Goal: Task Accomplishment & Management: Use online tool/utility

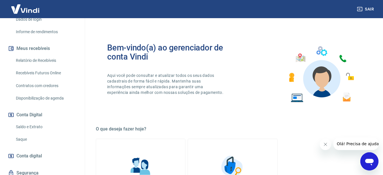
scroll to position [127, 0]
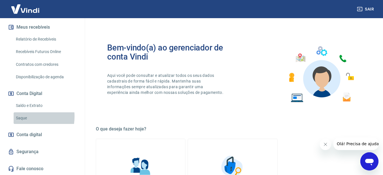
click at [24, 117] on link "Saque" at bounding box center [46, 118] width 64 height 12
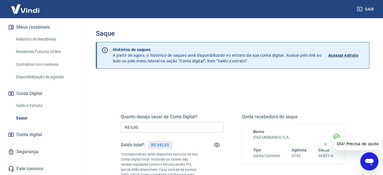
click at [144, 126] on input "R$ 0,00" at bounding box center [172, 127] width 103 height 10
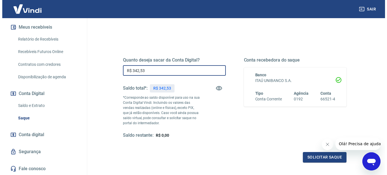
scroll to position [76, 0]
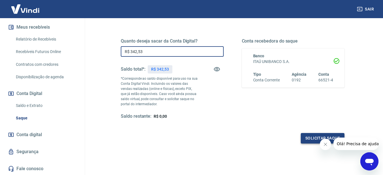
type input "R$ 342,53"
click at [315, 136] on button "Solicitar saque" at bounding box center [323, 138] width 44 height 10
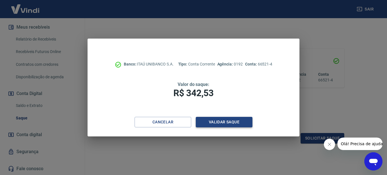
click at [231, 125] on button "Validar saque" at bounding box center [224, 122] width 57 height 10
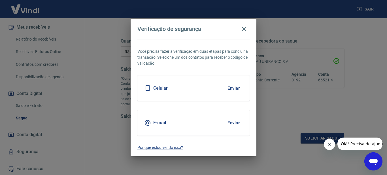
click at [231, 125] on button "Enviar" at bounding box center [234, 123] width 18 height 12
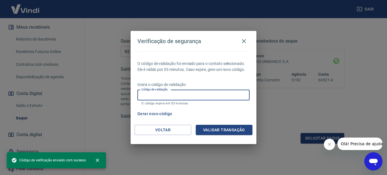
click at [201, 98] on input "Código de validação" at bounding box center [194, 95] width 112 height 10
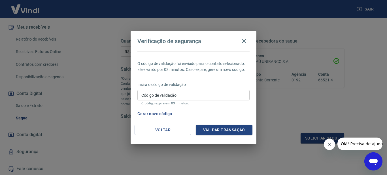
click at [167, 96] on label "Código de validação" at bounding box center [159, 95] width 35 height 6
click at [167, 96] on input "Código de validação" at bounding box center [194, 95] width 112 height 10
click at [185, 97] on input "Código de validação" at bounding box center [194, 95] width 112 height 10
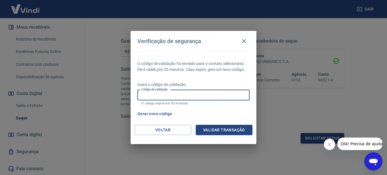
paste input "494658"
type input "494658"
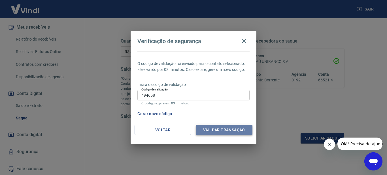
click at [228, 131] on button "Validar transação" at bounding box center [224, 130] width 57 height 10
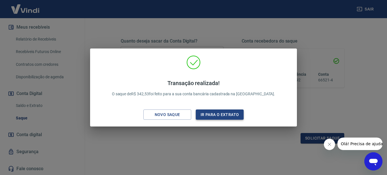
click at [214, 116] on button "Ir para o extrato" at bounding box center [220, 114] width 48 height 10
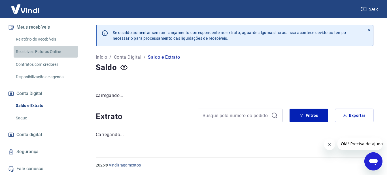
click at [51, 53] on link "Recebíveis Futuros Online" at bounding box center [46, 52] width 64 height 12
